Goal: Use online tool/utility: Utilize a website feature to perform a specific function

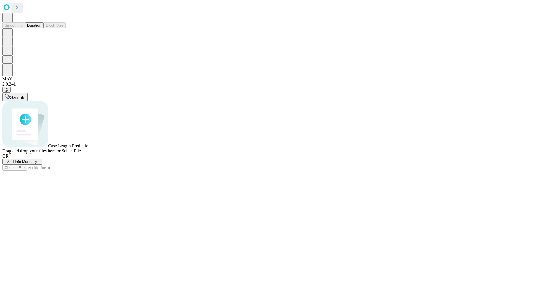
click at [41, 28] on button "Duration" at bounding box center [34, 25] width 19 height 6
click at [37, 164] on span "Add Info Manually" at bounding box center [22, 161] width 30 height 4
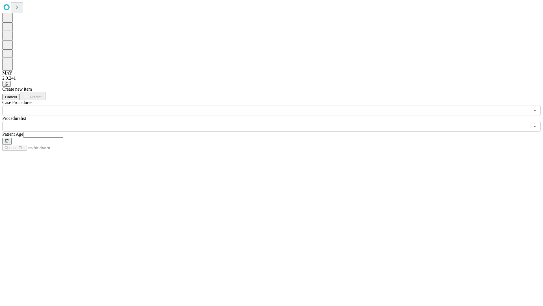
click at [63, 132] on input "text" at bounding box center [43, 135] width 40 height 6
type input "**"
click at [276, 121] on input "text" at bounding box center [266, 126] width 528 height 11
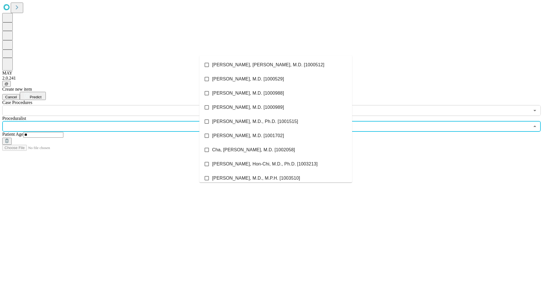
click at [276, 65] on li "[PERSON_NAME], [PERSON_NAME], M.D. [1000512]" at bounding box center [275, 65] width 153 height 14
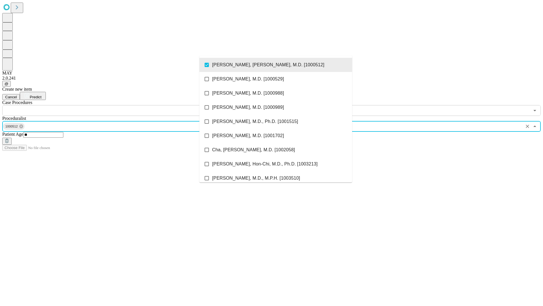
click at [119, 105] on input "text" at bounding box center [266, 110] width 528 height 11
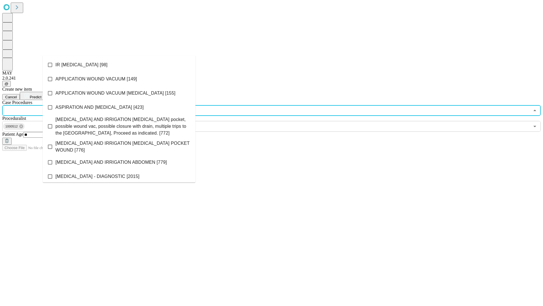
click at [119, 65] on li "IR [MEDICAL_DATA] [98]" at bounding box center [119, 65] width 153 height 14
click at [41, 95] on span "Predict" at bounding box center [36, 97] width 12 height 4
